Goal: Transaction & Acquisition: Book appointment/travel/reservation

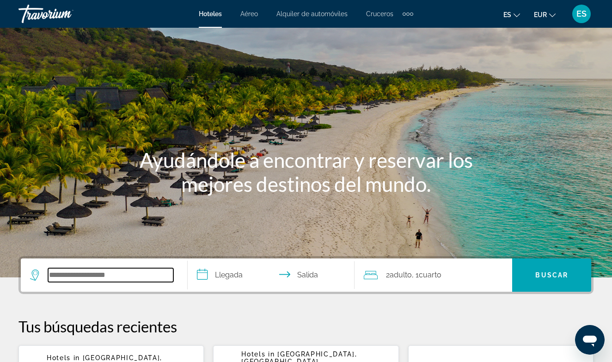
click at [65, 272] on input "Search hotel destination" at bounding box center [110, 275] width 125 height 14
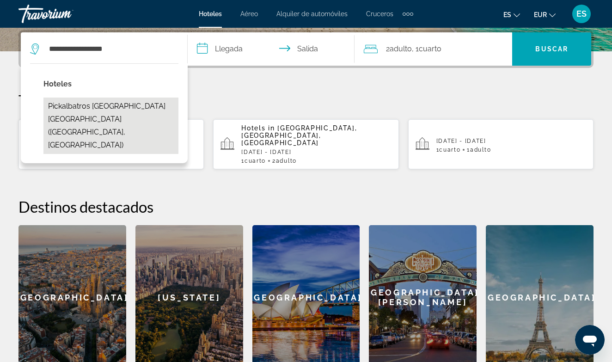
click at [94, 108] on button "Pickalbatros [GEOGRAPHIC_DATA] [GEOGRAPHIC_DATA] ([GEOGRAPHIC_DATA], [GEOGRAPHI…" at bounding box center [110, 125] width 135 height 56
type input "**********"
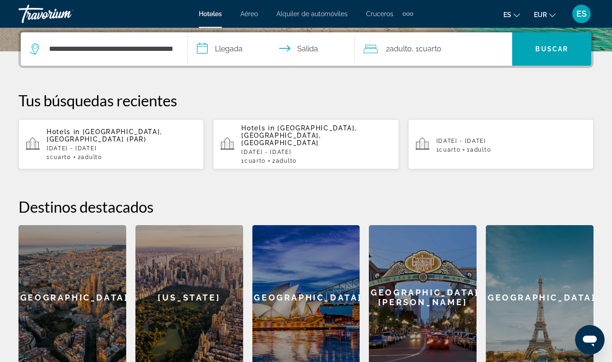
click at [205, 46] on input "**********" at bounding box center [273, 50] width 171 height 36
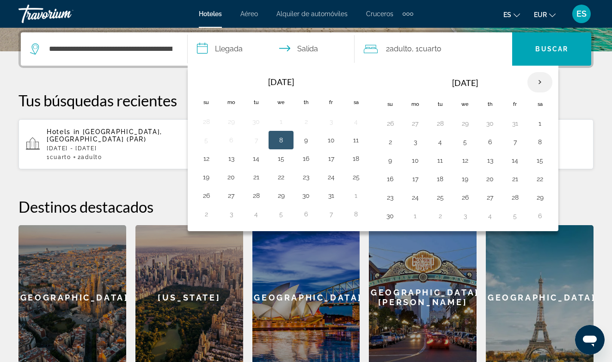
click at [543, 80] on th "Next month" at bounding box center [539, 82] width 25 height 20
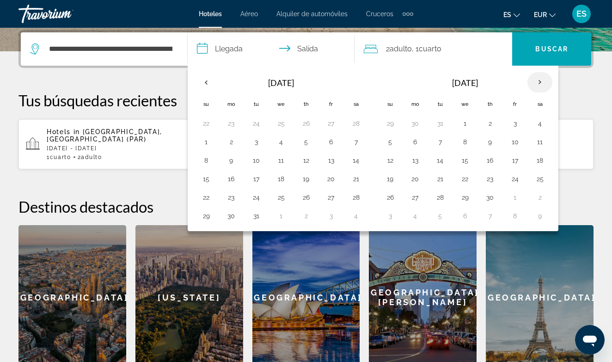
click at [543, 80] on th "Next month" at bounding box center [539, 82] width 25 height 20
click at [539, 164] on button "15" at bounding box center [539, 160] width 15 height 13
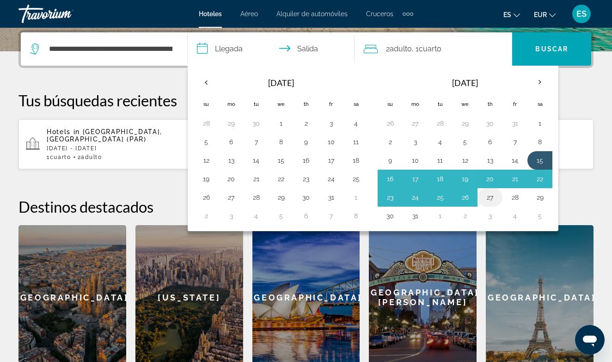
click at [491, 197] on button "27" at bounding box center [489, 197] width 15 height 13
type input "**********"
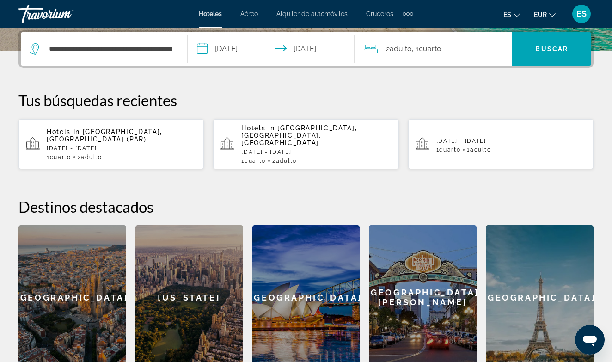
click at [458, 48] on div "2 Adulto Adulto , 1 Cuarto habitaciones" at bounding box center [438, 49] width 148 height 13
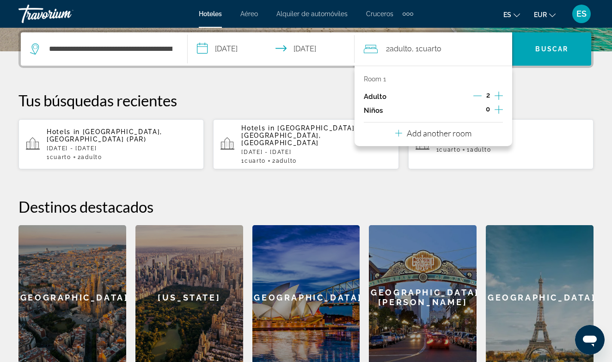
click at [498, 111] on icon "Increment children" at bounding box center [498, 109] width 8 height 11
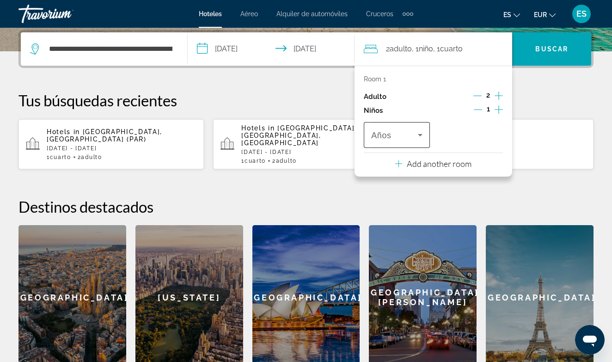
click at [421, 137] on icon "Travelers: 2 adults, 1 child" at bounding box center [419, 134] width 11 height 11
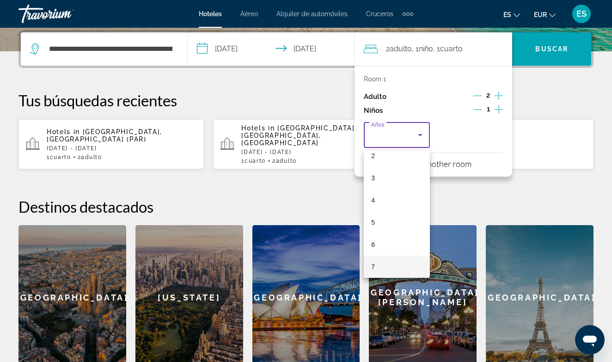
scroll to position [76, 0]
click at [386, 246] on mat-option "7" at bounding box center [397, 244] width 66 height 22
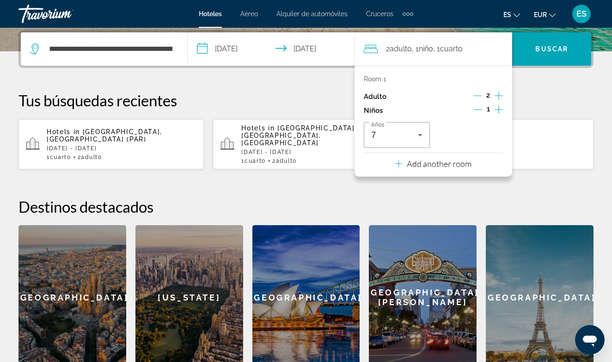
click at [475, 168] on div "Room 1 Adulto 2 Niños 1 Años 7 Add another room" at bounding box center [433, 121] width 158 height 111
click at [531, 86] on div "**********" at bounding box center [306, 200] width 612 height 340
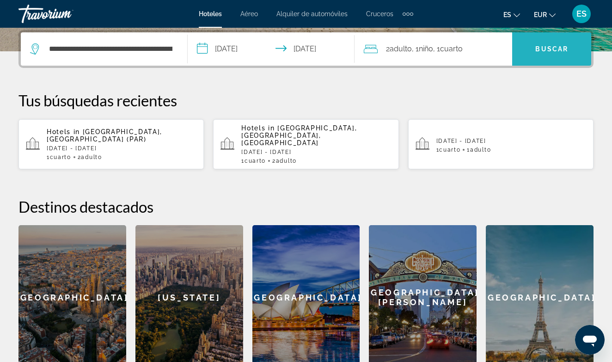
click at [551, 50] on span "Buscar" at bounding box center [551, 48] width 33 height 7
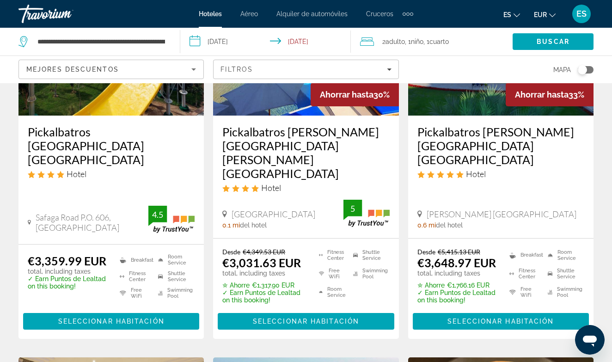
scroll to position [166, 0]
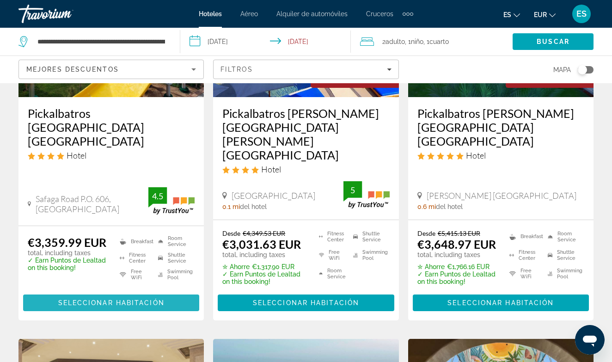
click at [76, 299] on span "Seleccionar habitación" at bounding box center [111, 302] width 106 height 7
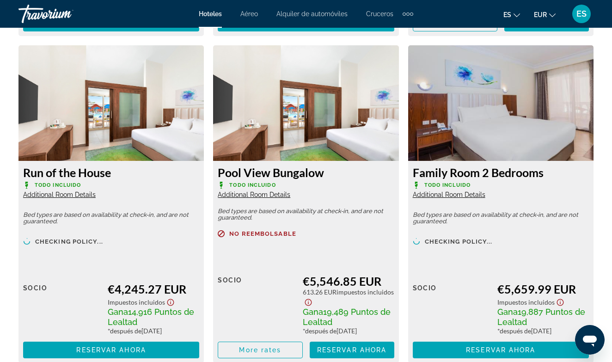
scroll to position [2421, 0]
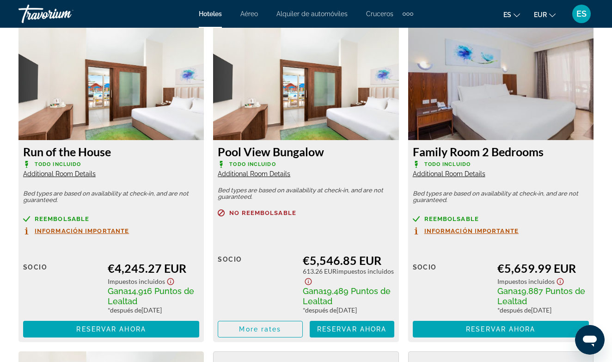
click at [473, 234] on span "Información importante" at bounding box center [471, 231] width 94 height 6
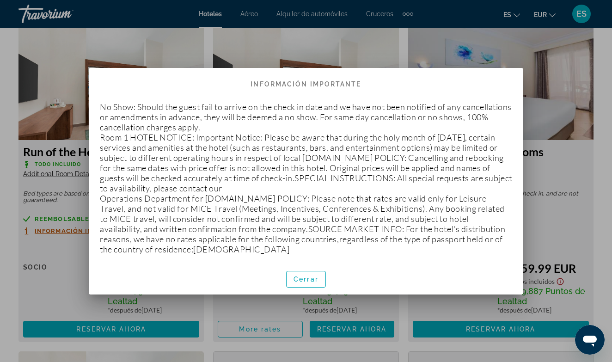
click at [582, 60] on div at bounding box center [306, 181] width 612 height 362
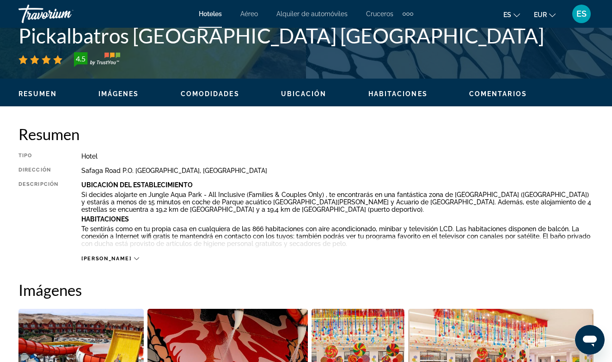
scroll to position [407, 0]
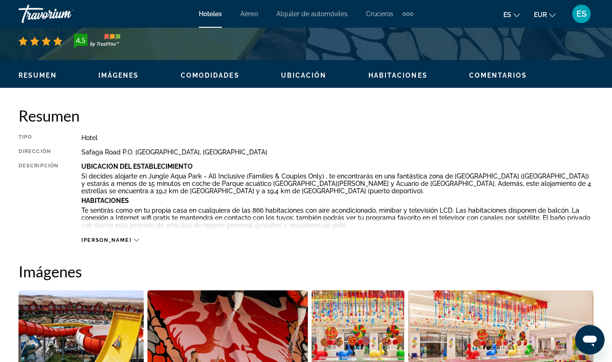
click at [589, 202] on p "Habitaciones" at bounding box center [337, 200] width 512 height 7
click at [584, 201] on p "Habitaciones" at bounding box center [337, 200] width 512 height 7
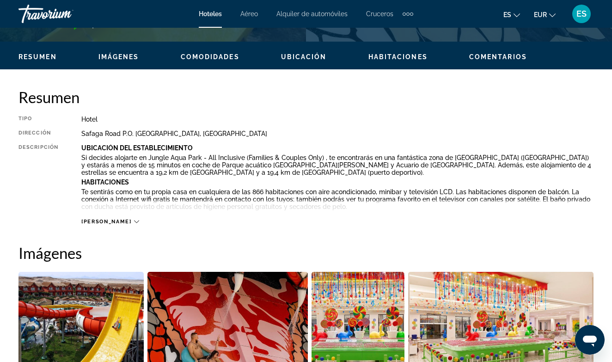
click at [134, 220] on icon "Main content" at bounding box center [136, 221] width 5 height 5
